Goal: Information Seeking & Learning: Find specific fact

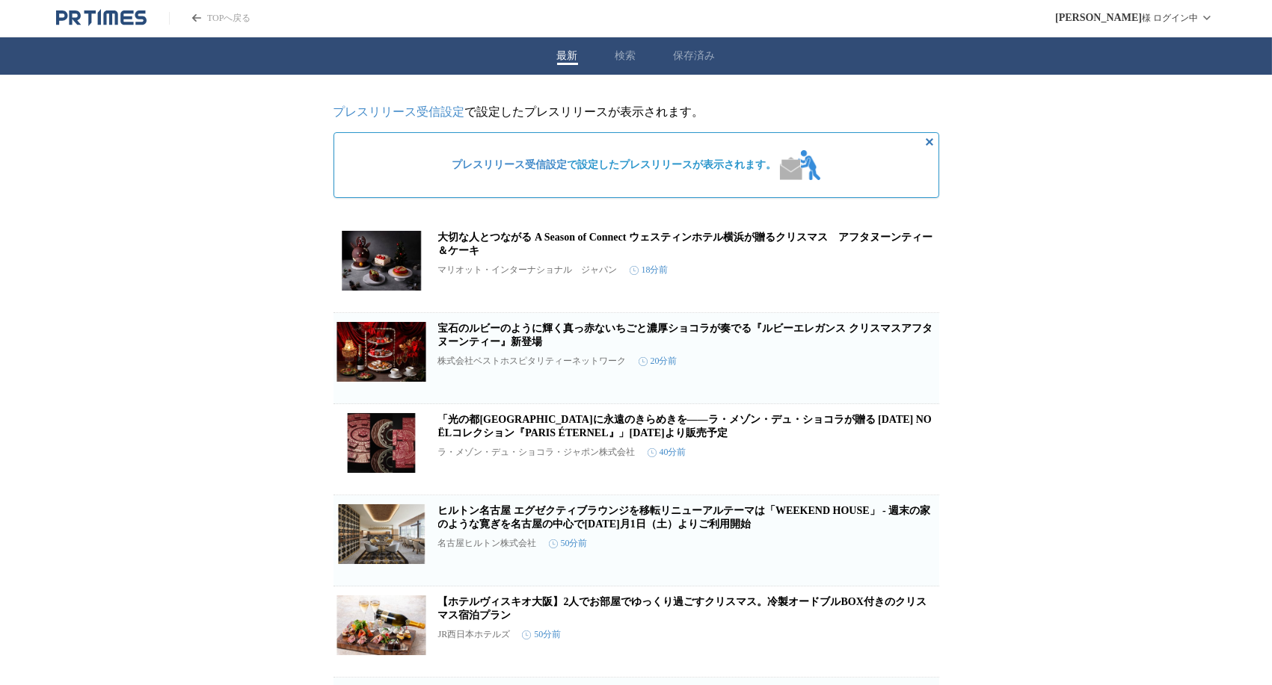
click at [623, 56] on button "検索" at bounding box center [625, 55] width 21 height 13
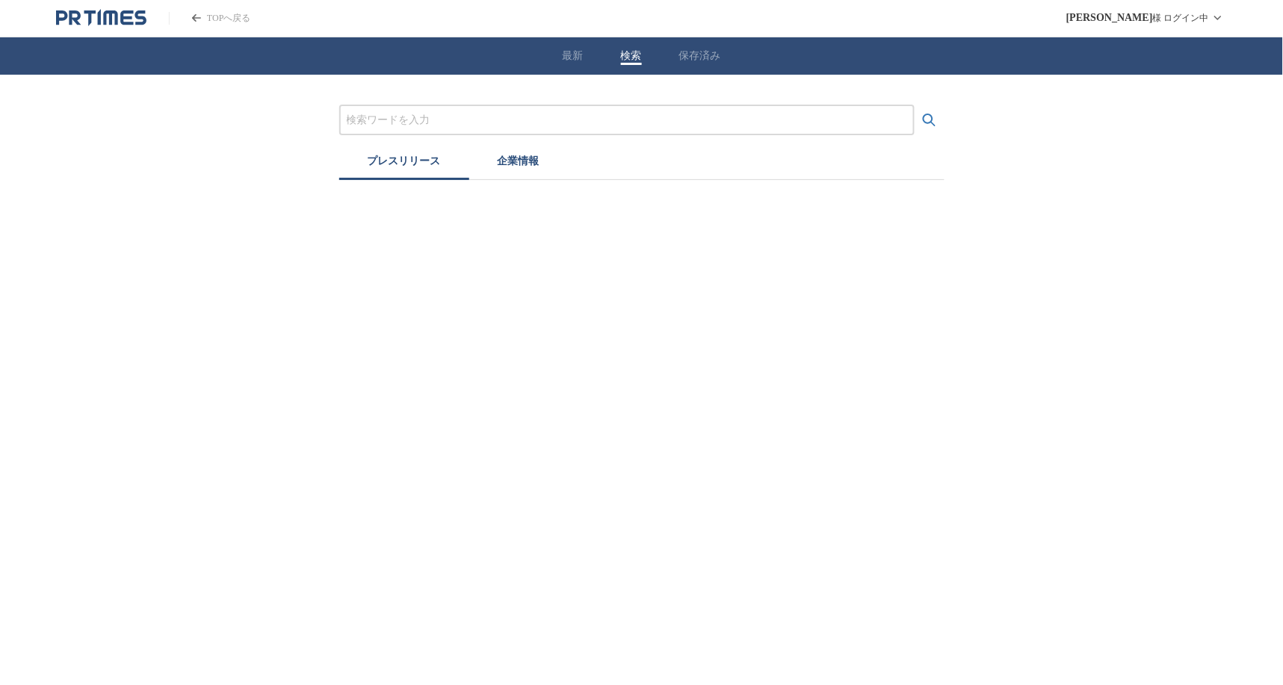
click at [505, 115] on input "プレスリリースおよび企業を検索する" at bounding box center [627, 120] width 561 height 16
paste input "ザ ストリングス 表参道 <表参道>"
click at [457, 118] on input "ザ ストリングス 表参道 <表参道>" at bounding box center [627, 120] width 561 height 16
type input "ザ ストリングス 表参道"
click at [915, 105] on button "検索する" at bounding box center [930, 120] width 30 height 30
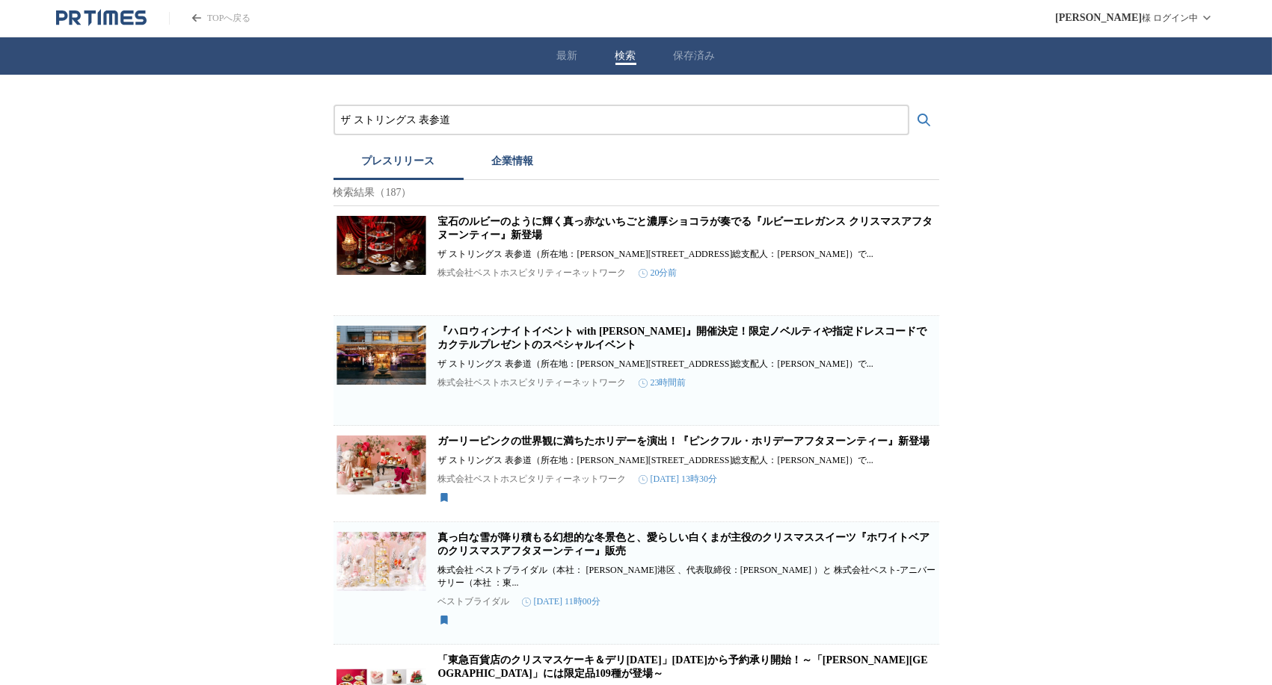
click at [607, 447] on link "ガーリーピンクの世界観に満ちたホリデーを演出！『ピンクフル・ホリデーアフタヌーンティー』新登場" at bounding box center [684, 441] width 492 height 11
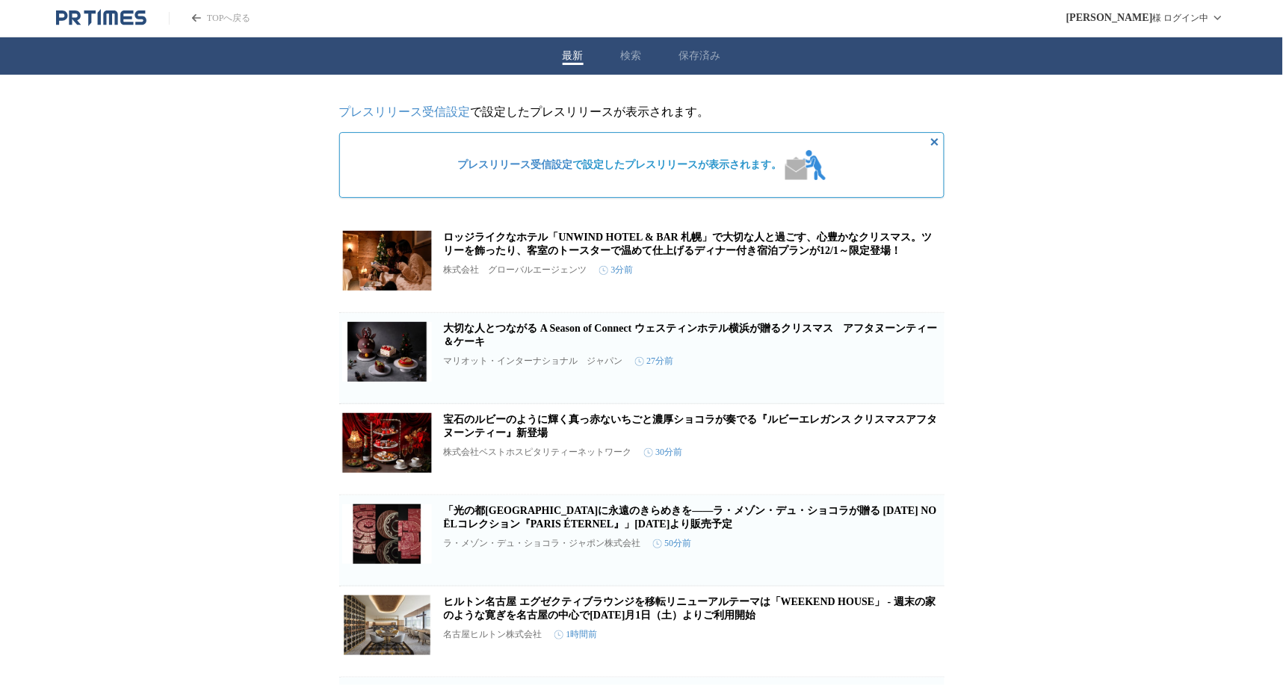
click at [626, 63] on button "検索" at bounding box center [631, 55] width 21 height 13
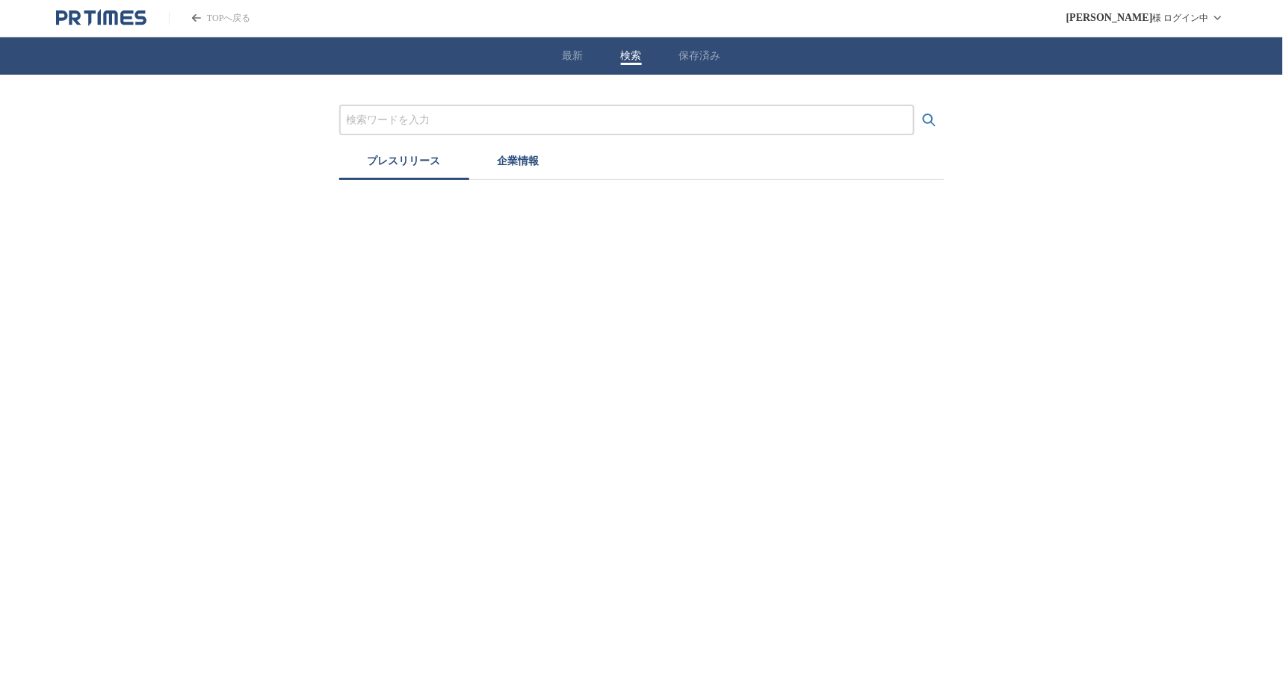
click at [348, 117] on input "プレスリリースおよび企業を検索する" at bounding box center [627, 120] width 561 height 16
paste input "デザートビュッフェwith[PERSON_NAME]"
click at [915, 105] on button "検索する" at bounding box center [930, 120] width 30 height 30
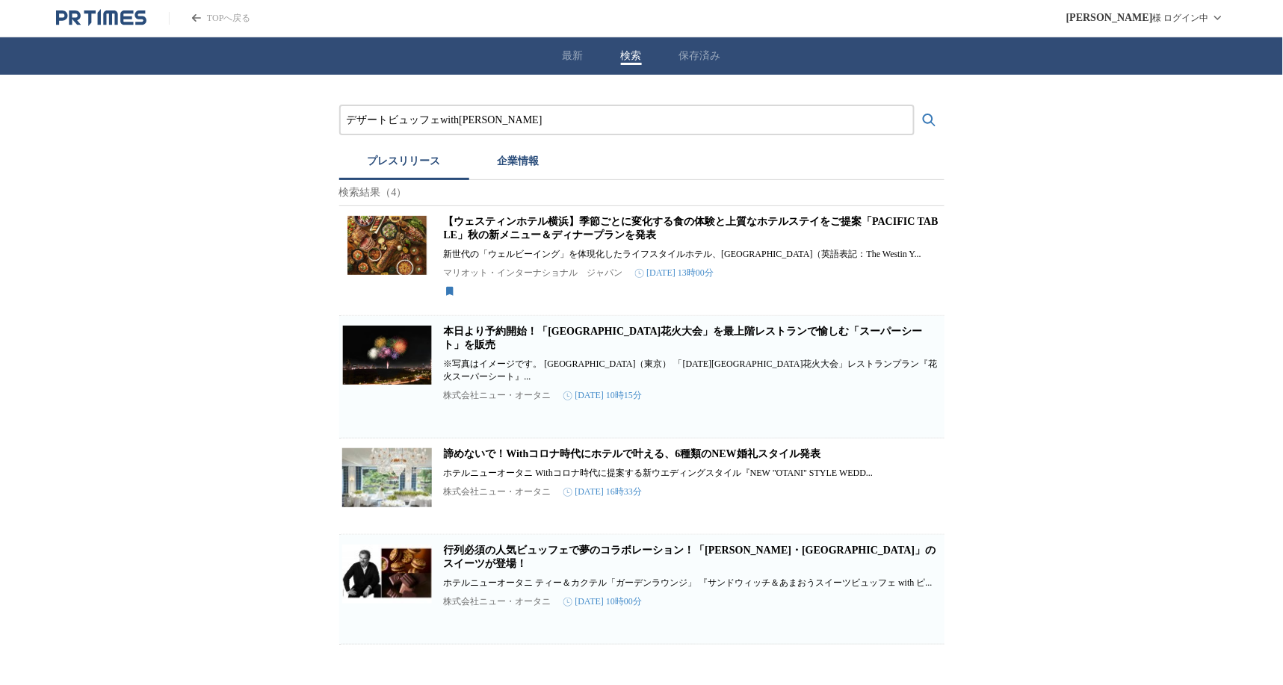
drag, startPoint x: 521, startPoint y: 114, endPoint x: 87, endPoint y: 109, distance: 434.3
click at [90, 109] on div "デザートビュッフェwithピエール プレスリリース 企業情報 検索結果（4） 【ウェスティンホテル横浜】季節ごとに変化する食の体験と上質なホテルステイをご提案…" at bounding box center [641, 360] width 1283 height 570
type input "[GEOGRAPHIC_DATA]横浜"
click at [915, 105] on button "検索する" at bounding box center [930, 120] width 30 height 30
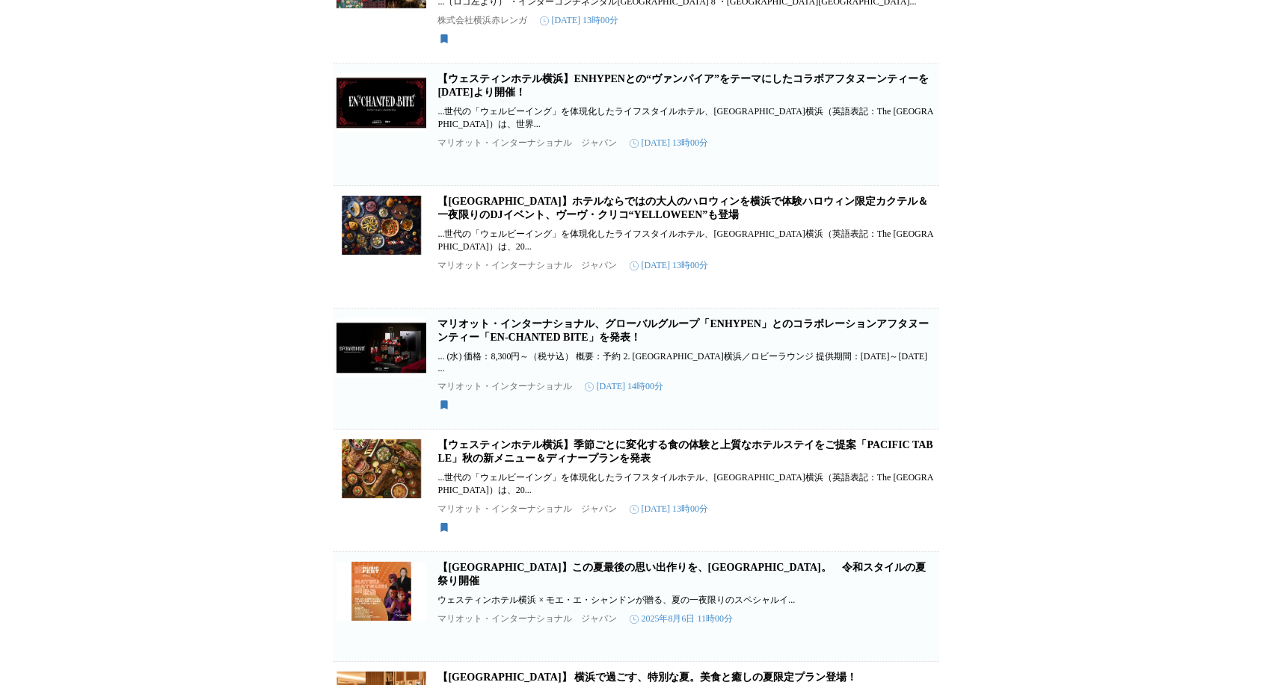
scroll to position [748, 0]
